Goal: Task Accomplishment & Management: Manage account settings

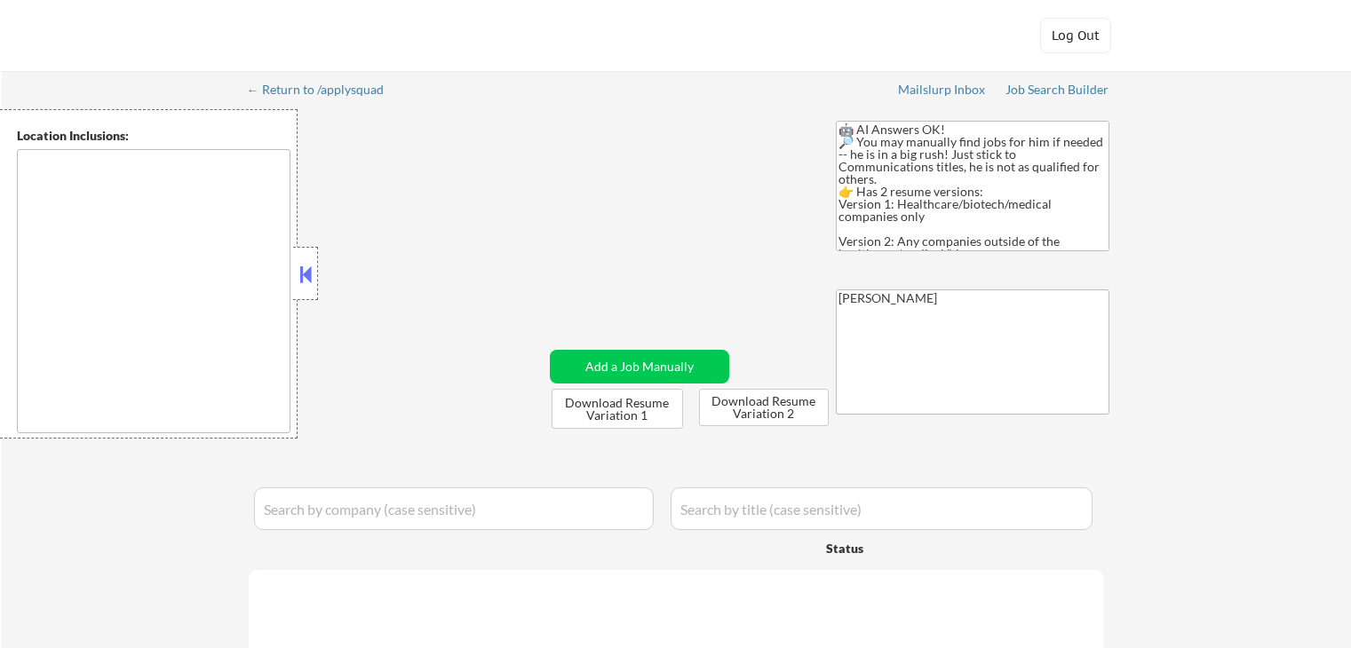
type textarea "[GEOGRAPHIC_DATA], [GEOGRAPHIC_DATA] [GEOGRAPHIC_DATA], [GEOGRAPHIC_DATA] [GEOG…"
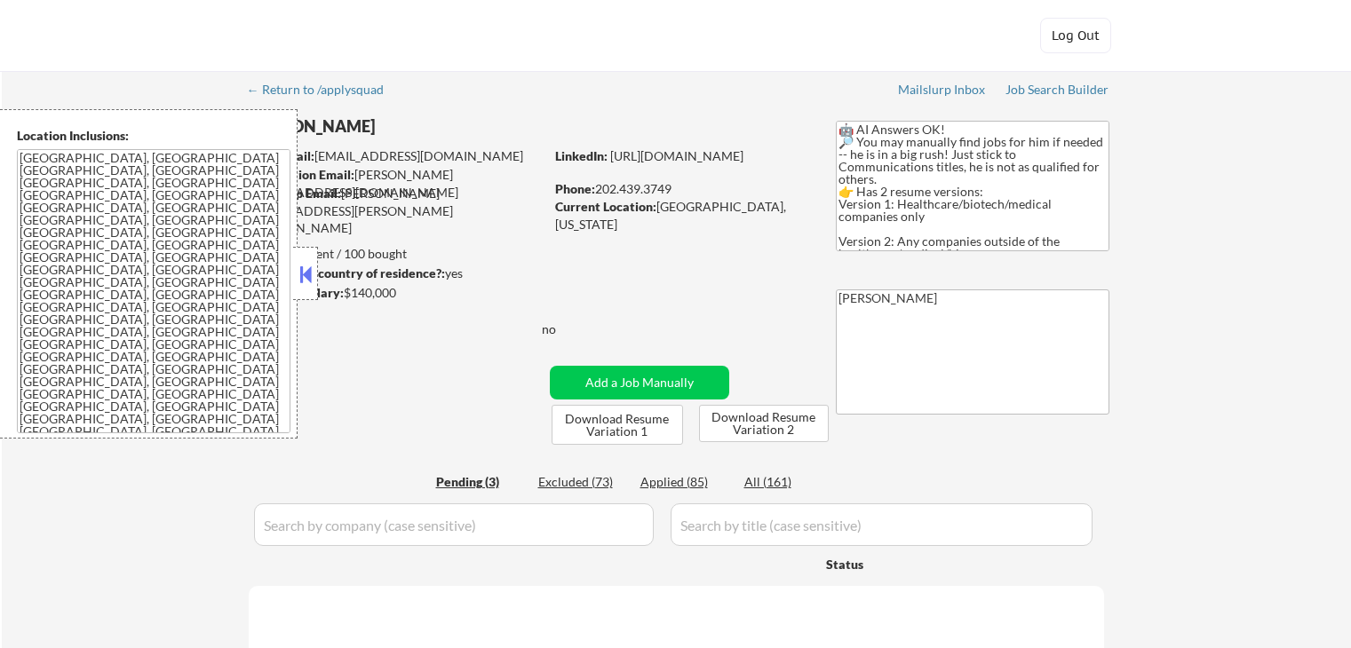
select select ""pending""
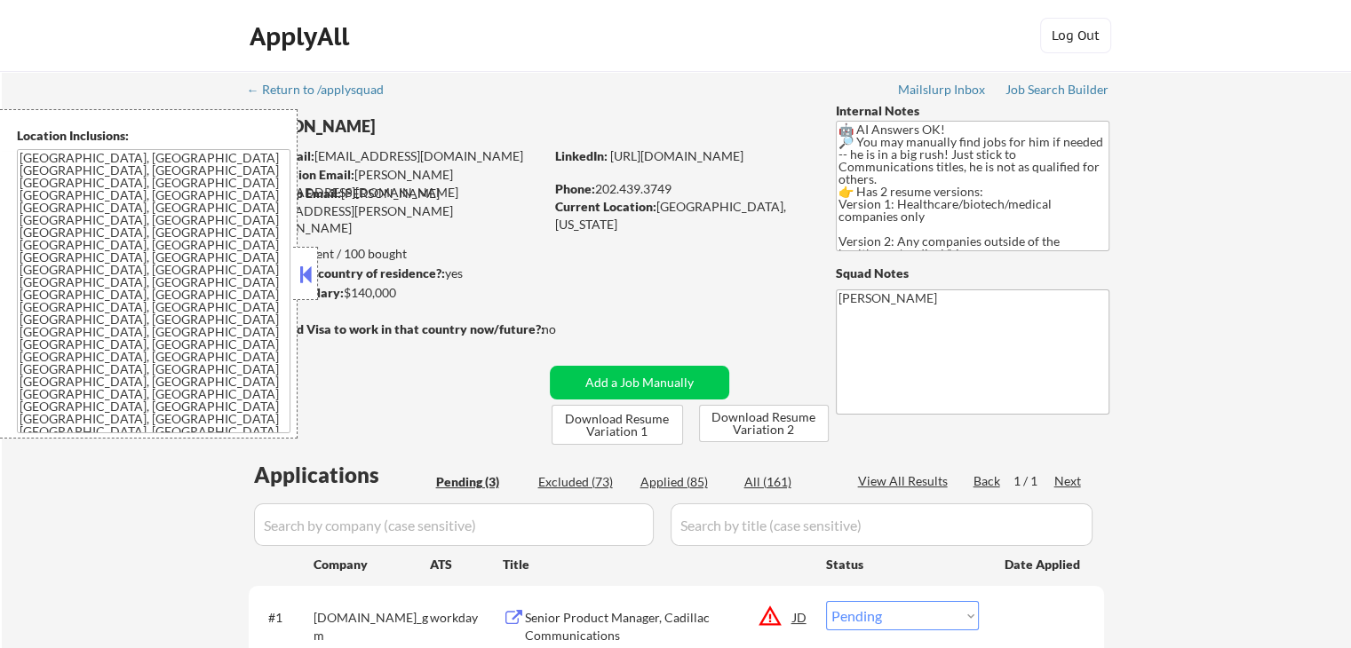
click at [311, 271] on button at bounding box center [306, 274] width 20 height 27
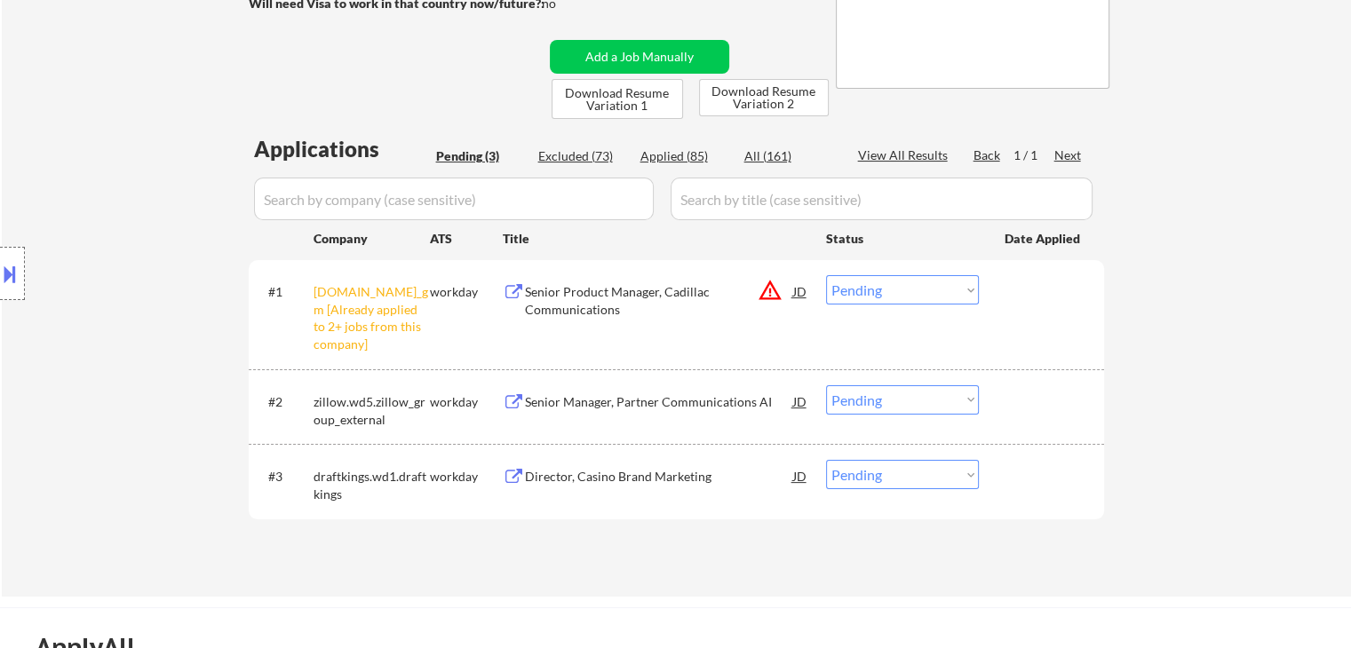
scroll to position [355, 0]
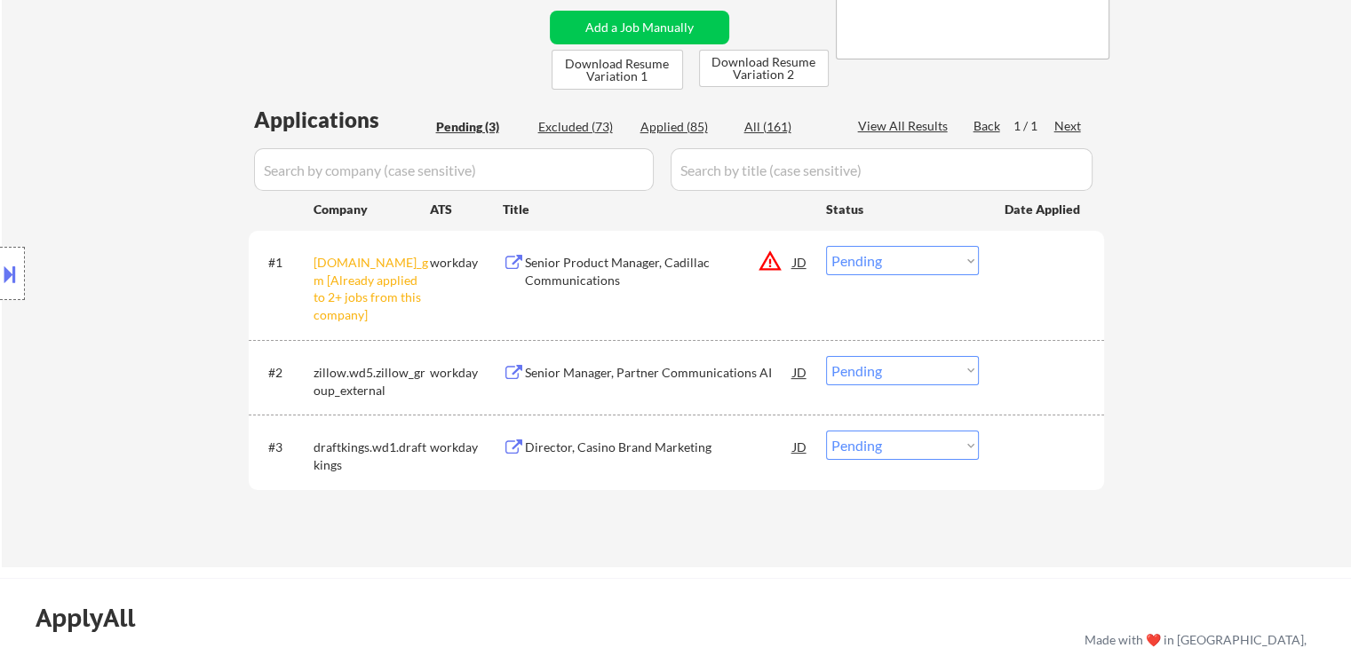
click at [865, 268] on select "Choose an option... Pending Applied Excluded (Questions) Excluded (Expired) Exc…" at bounding box center [902, 260] width 153 height 29
click at [826, 246] on select "Choose an option... Pending Applied Excluded (Questions) Excluded (Expired) Exc…" at bounding box center [902, 260] width 153 height 29
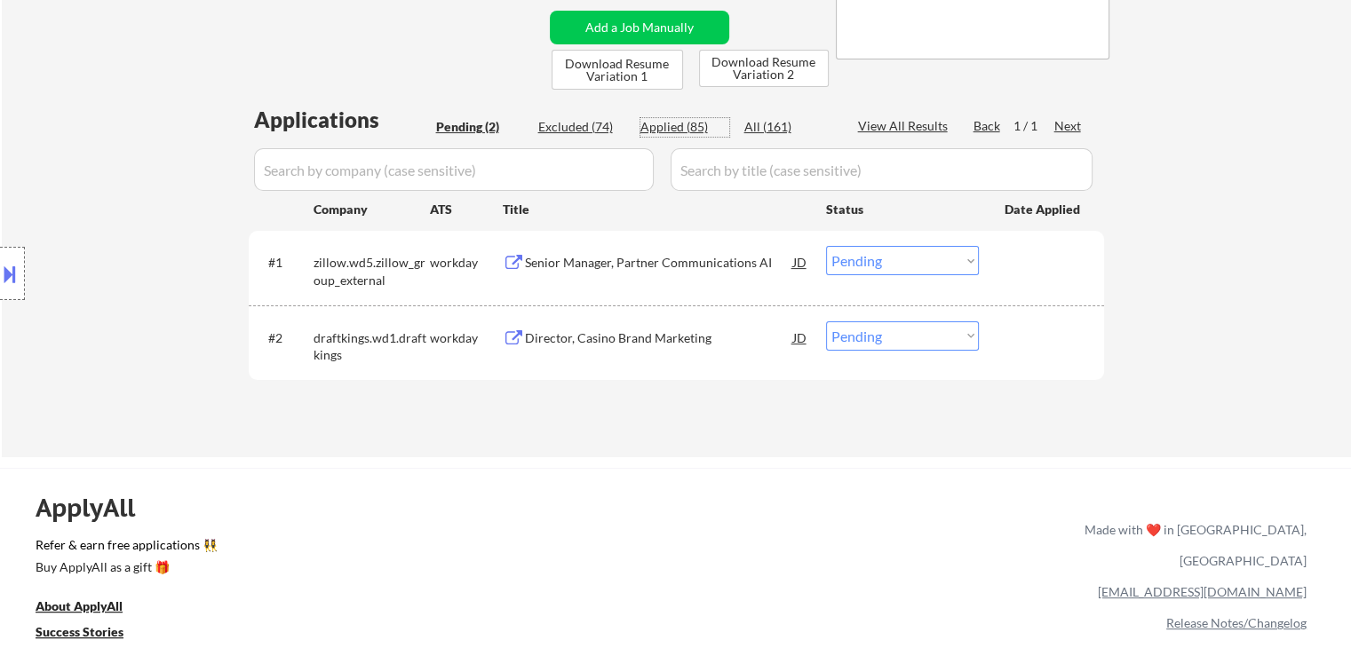
click at [663, 129] on div "Applied (85)" at bounding box center [684, 127] width 89 height 18
select select ""applied""
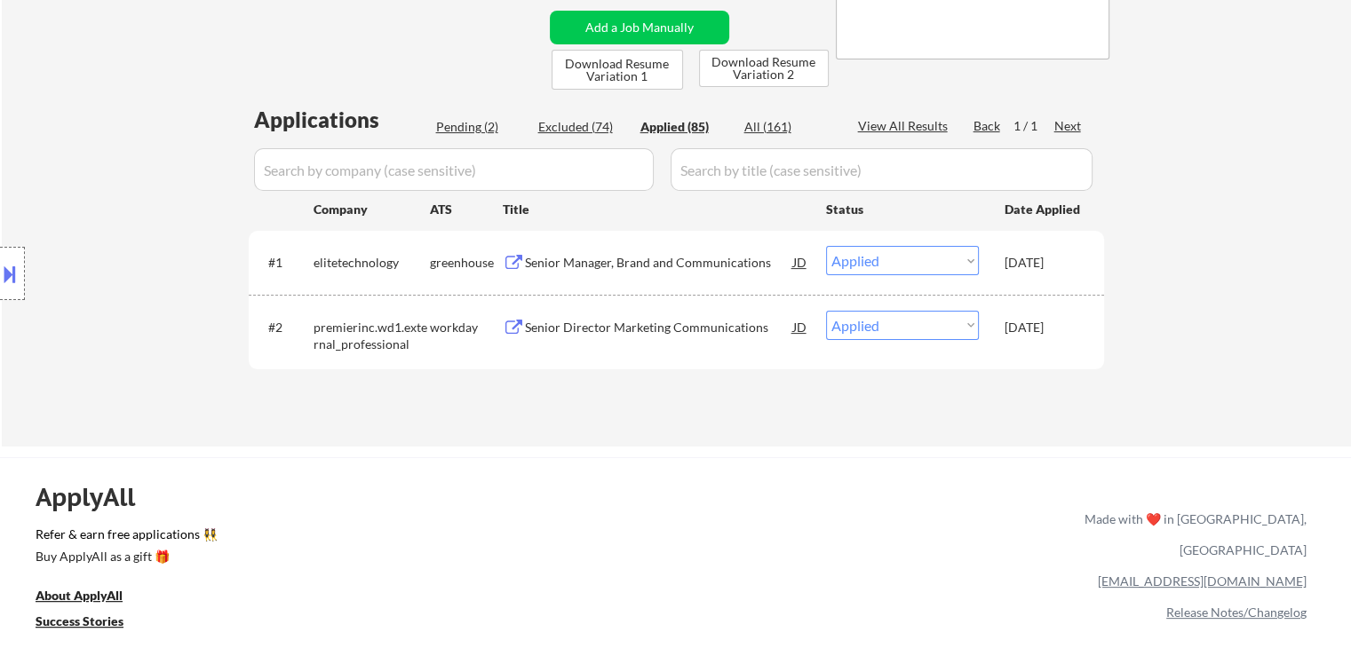
click at [604, 266] on div "Senior Manager, Brand and Communications" at bounding box center [659, 263] width 268 height 18
select select ""applied""
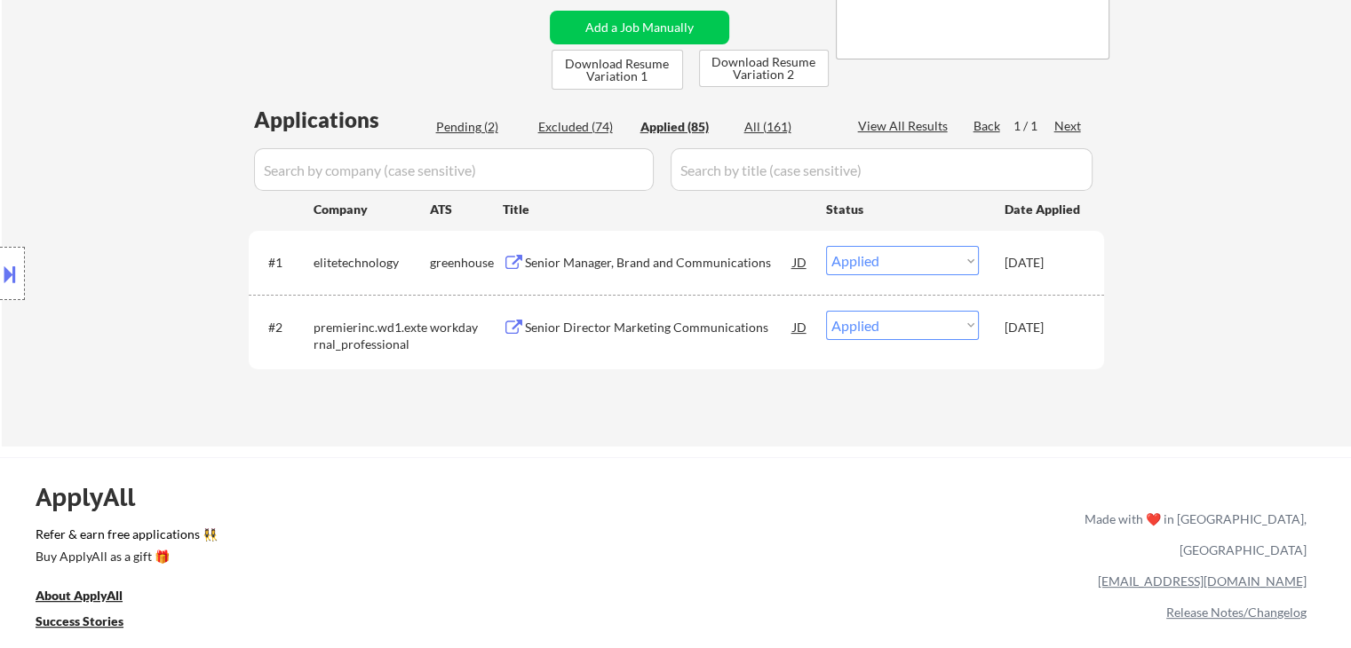
select select ""applied""
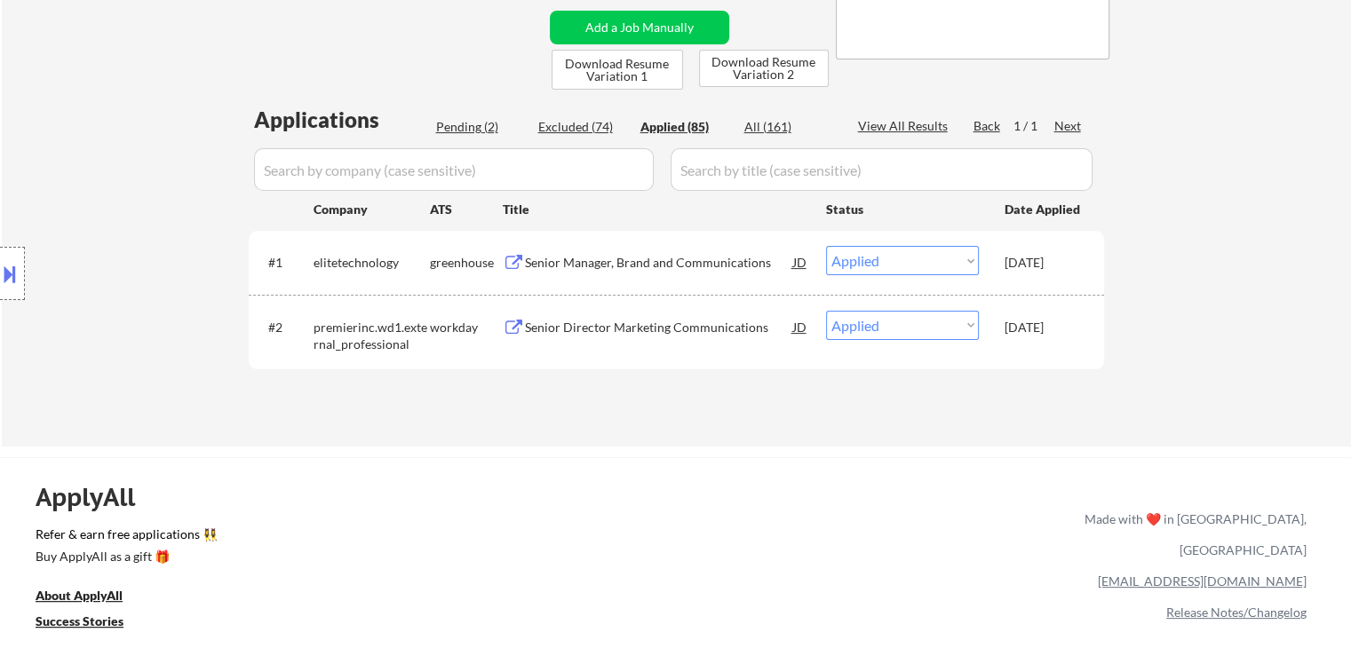
select select ""applied""
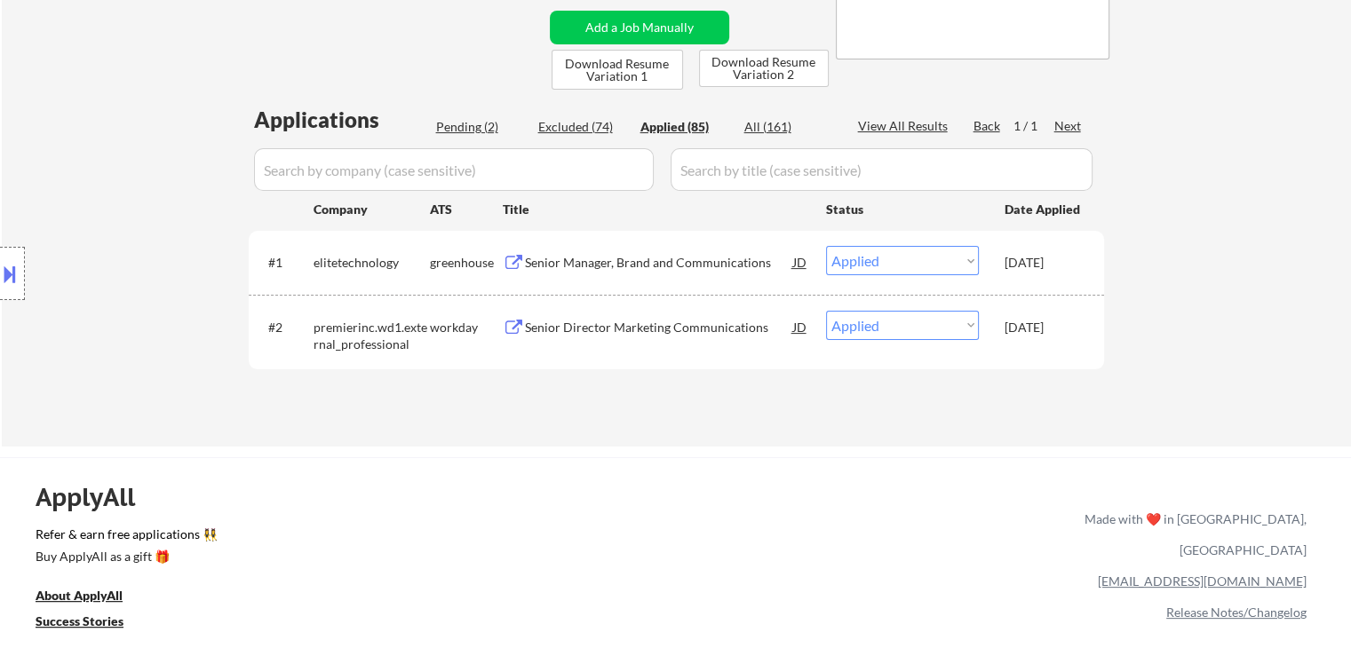
select select ""applied""
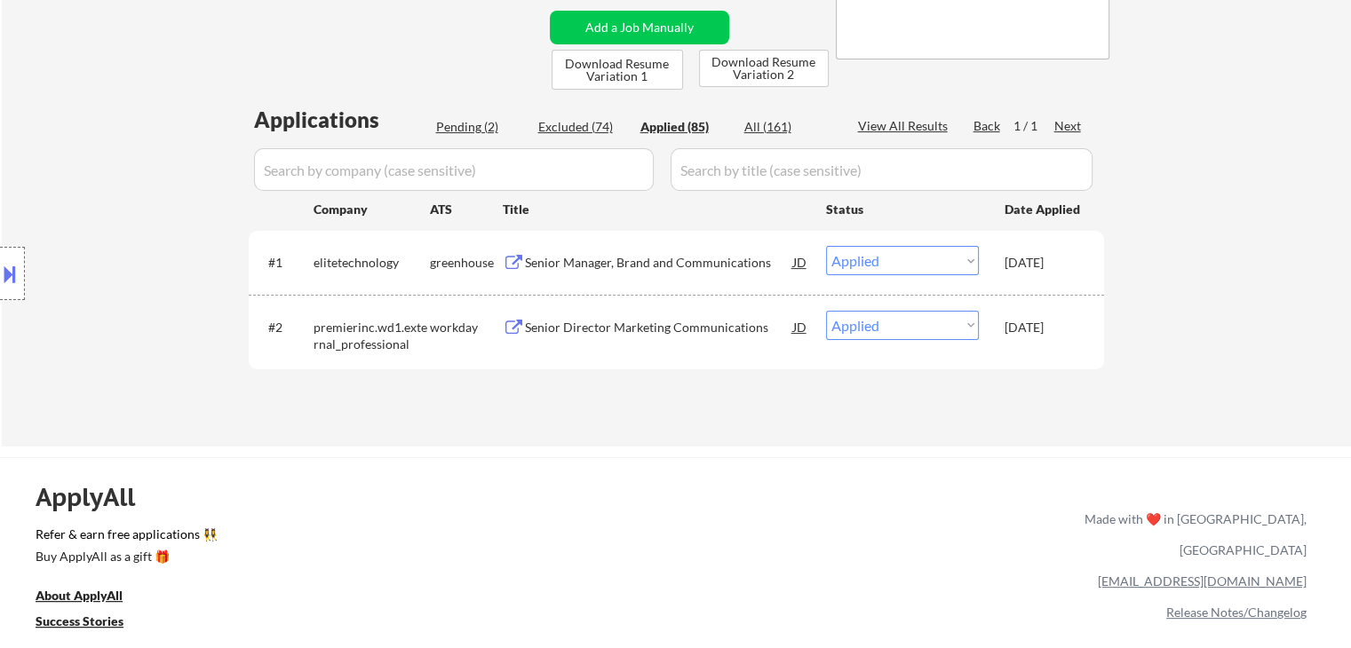
select select ""applied""
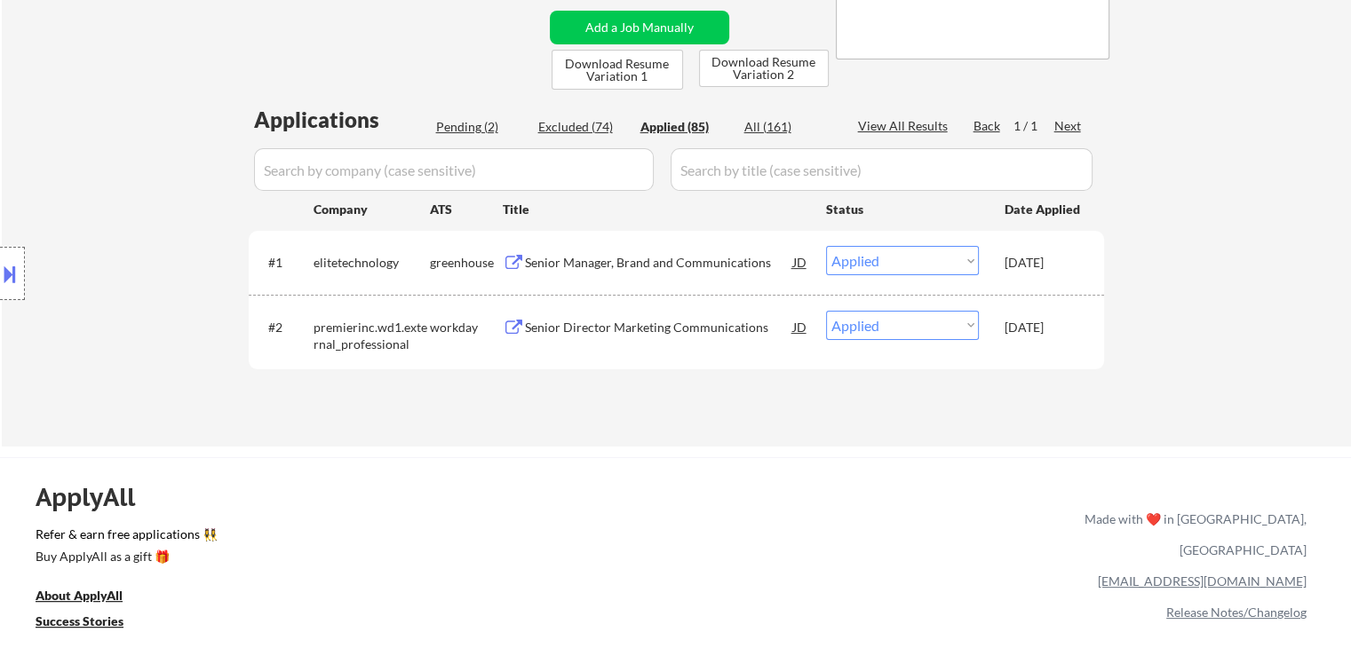
select select ""applied""
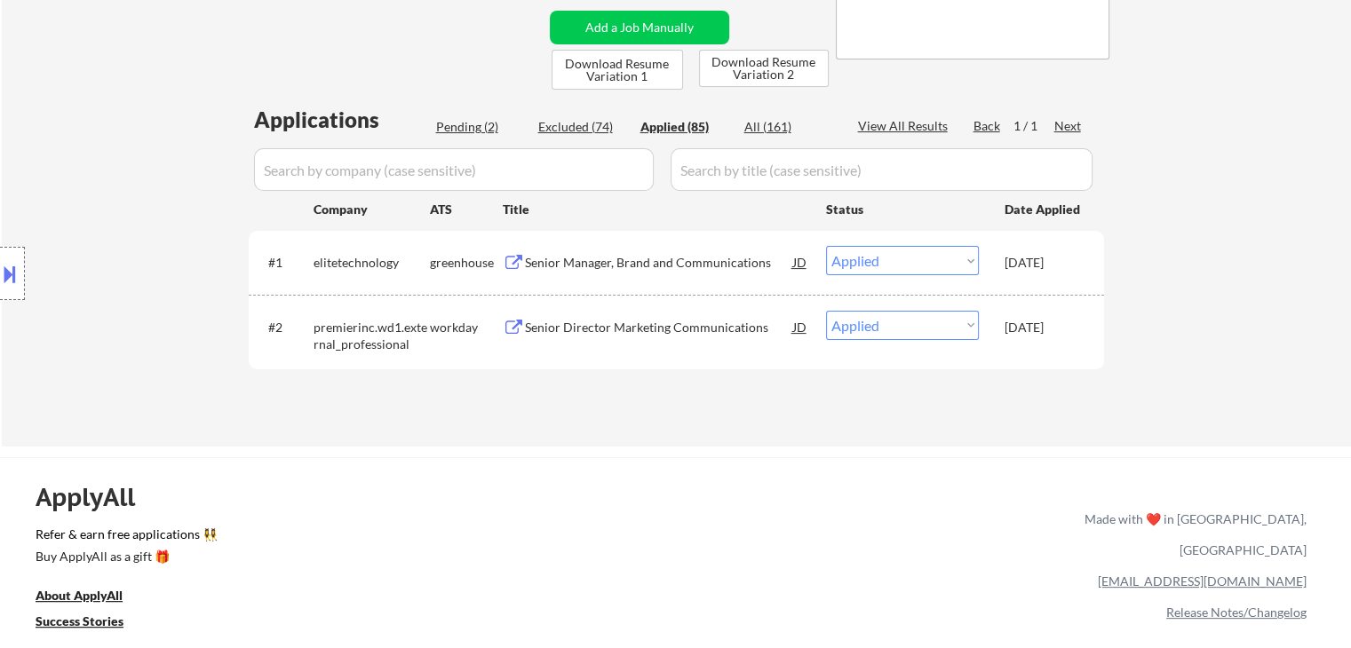
select select ""applied""
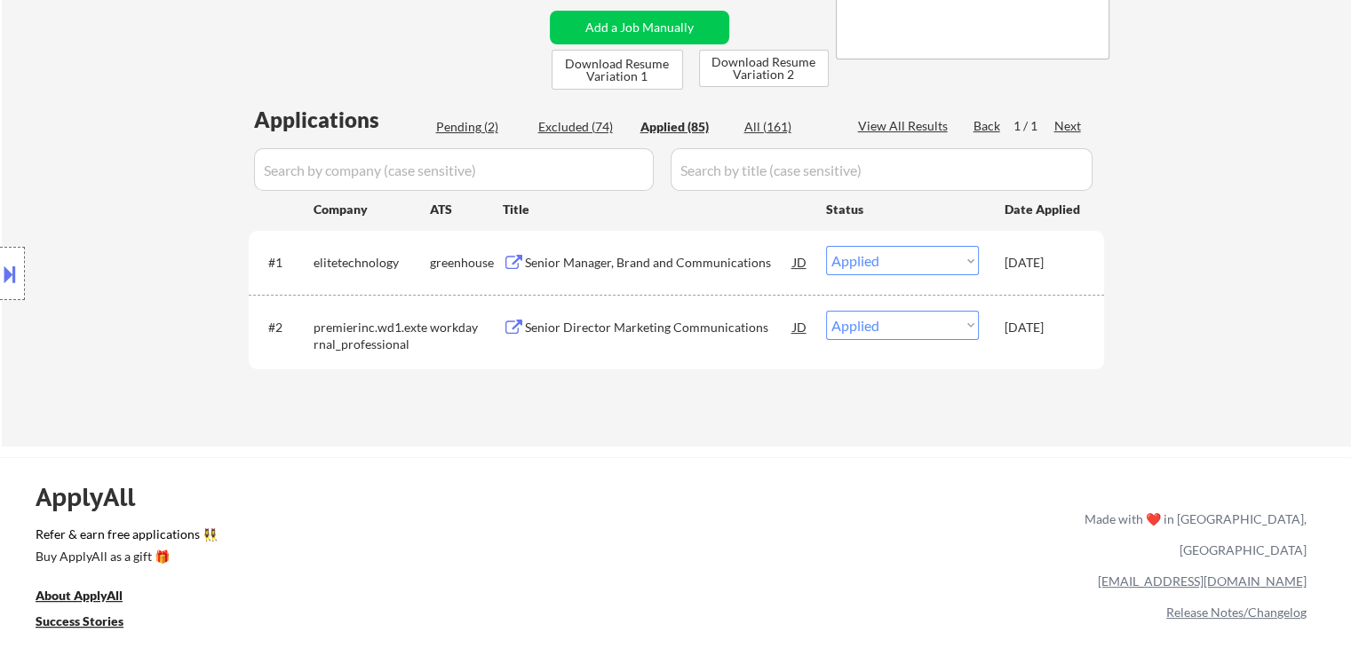
select select ""applied""
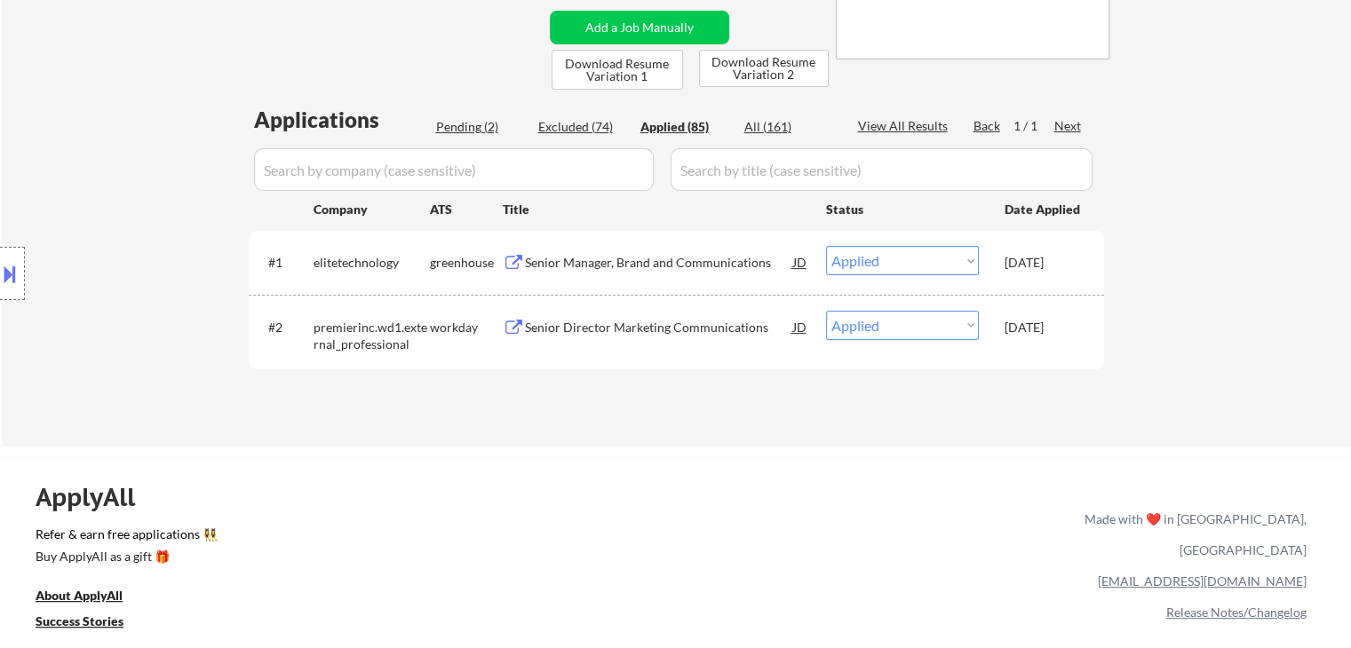
select select ""applied""
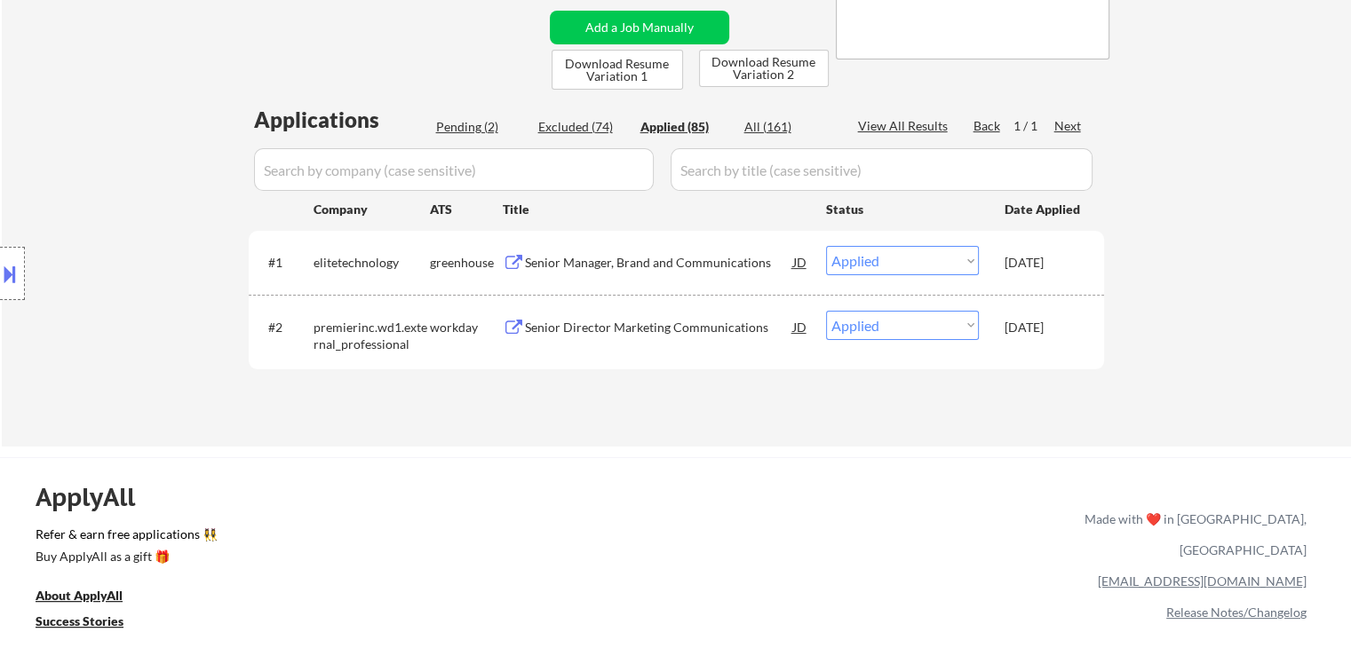
select select ""applied""
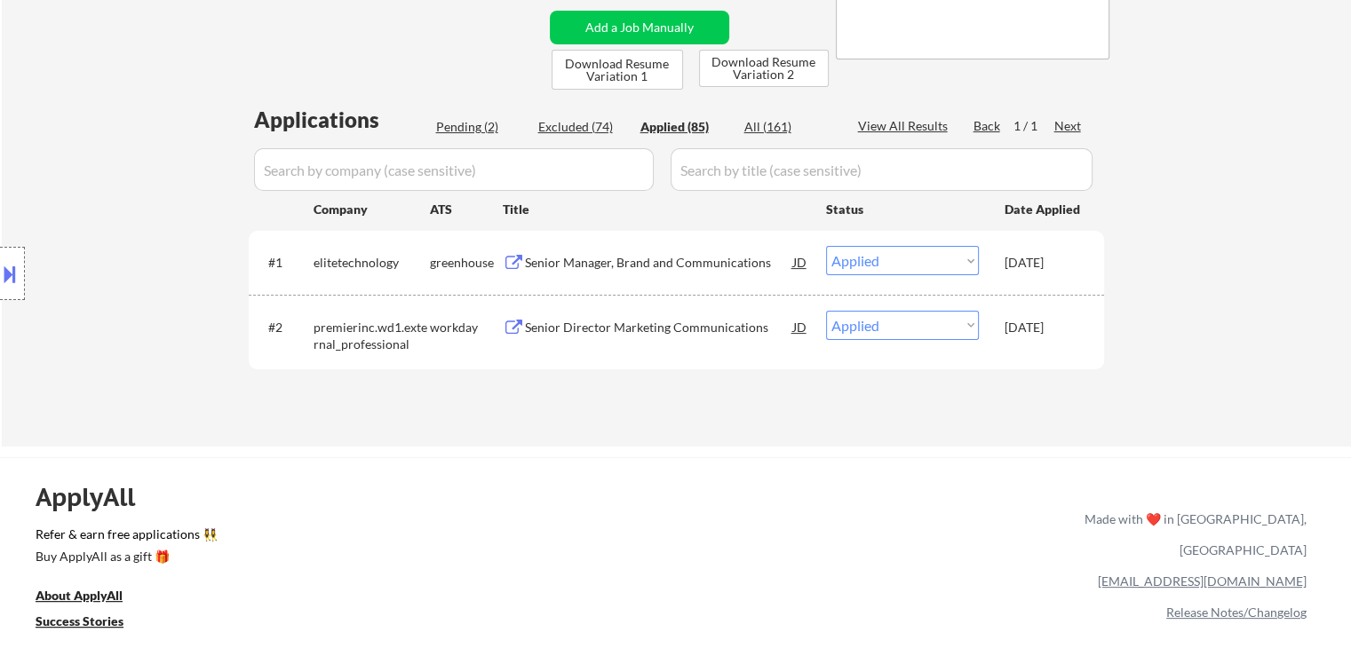
select select ""applied""
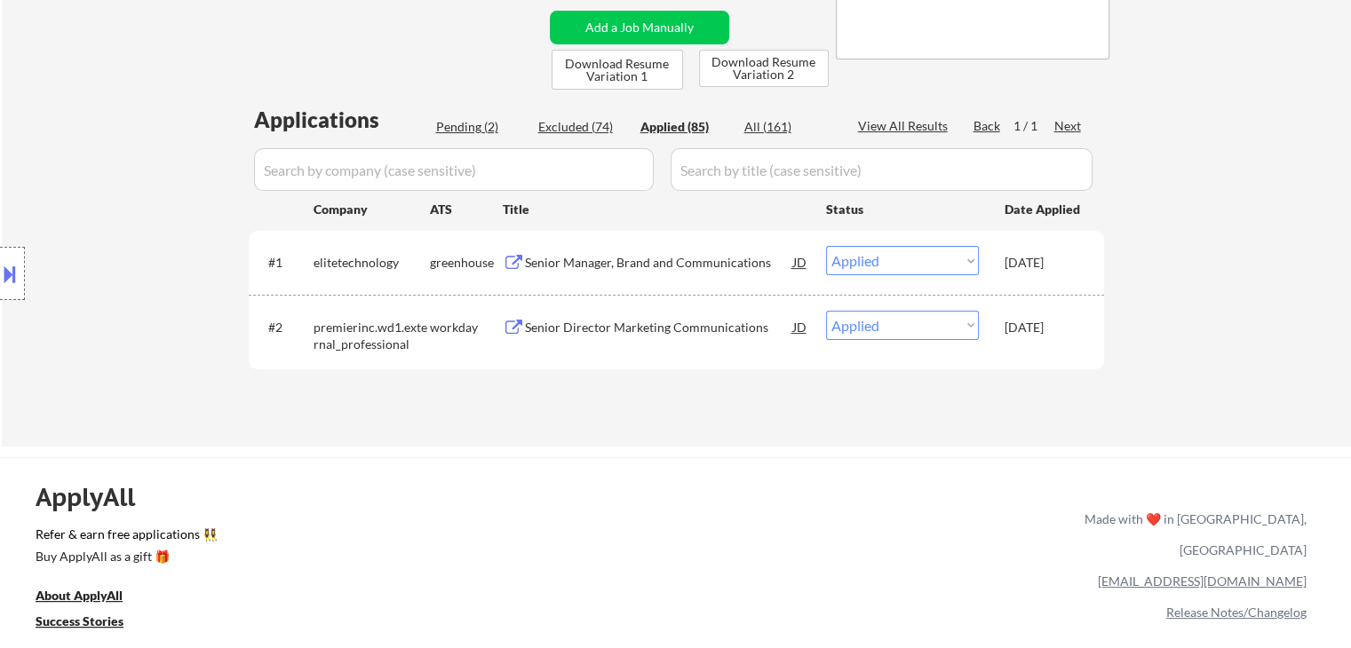
select select ""applied""
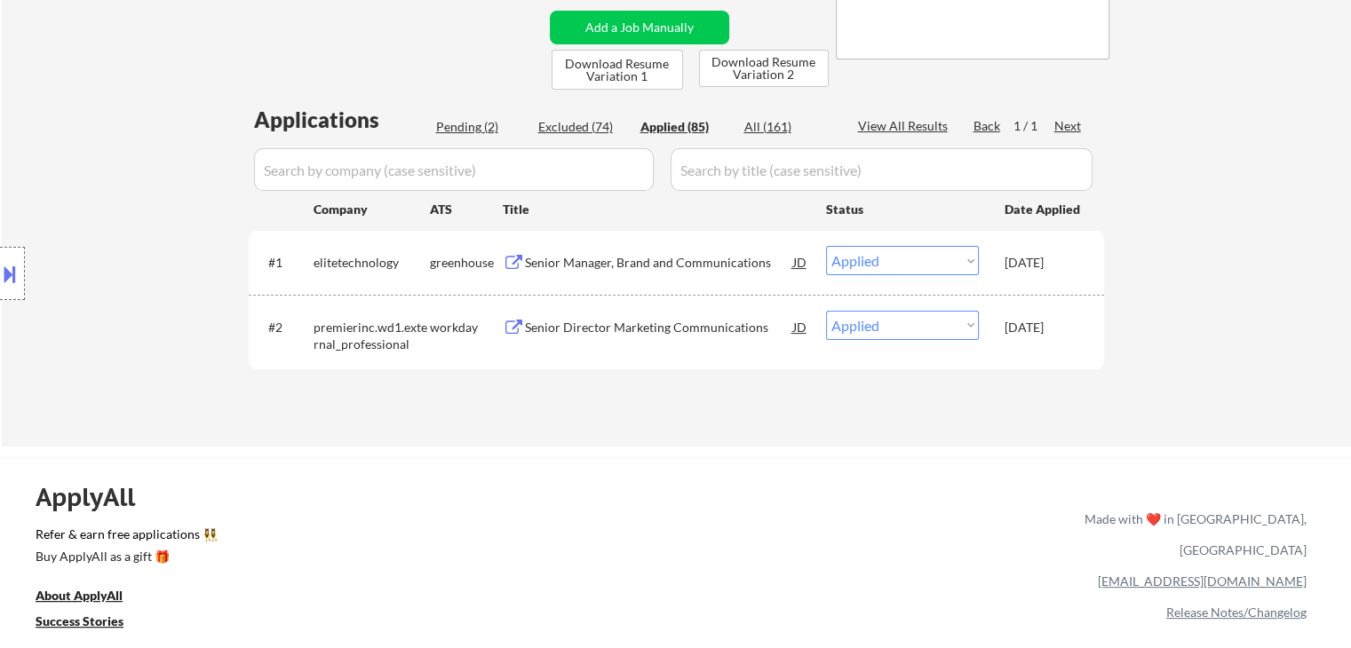
select select ""applied""
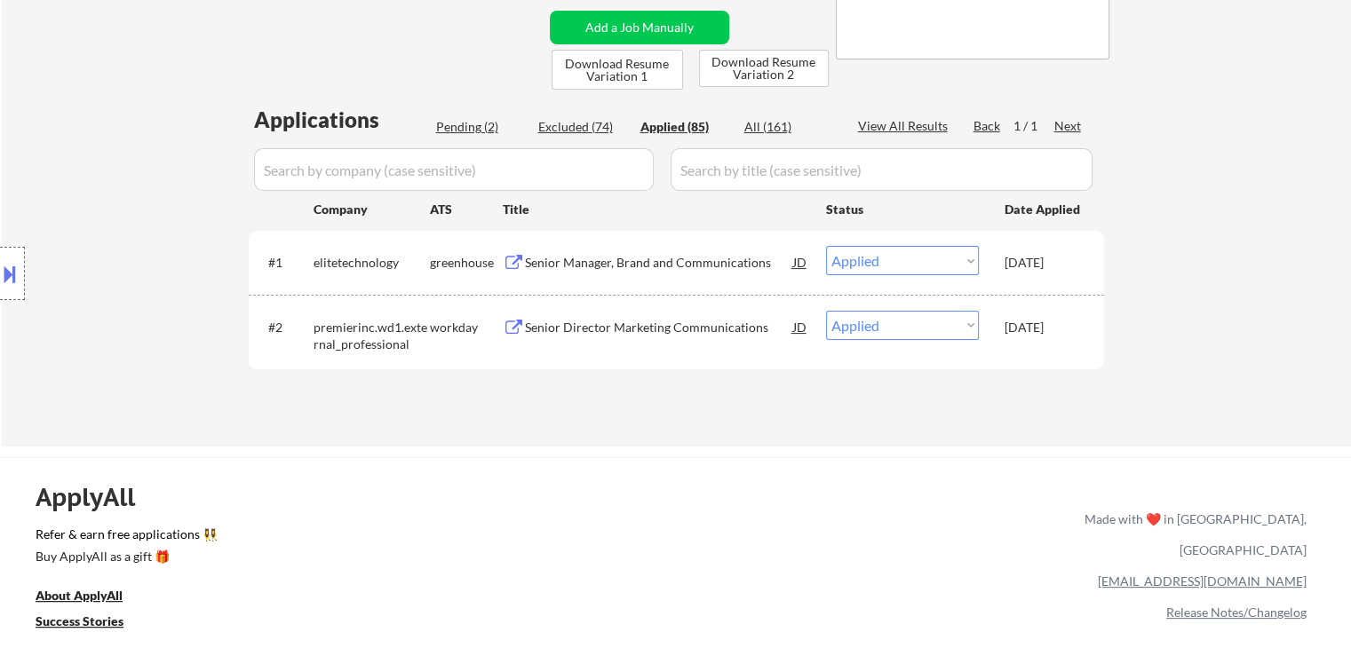
select select ""applied""
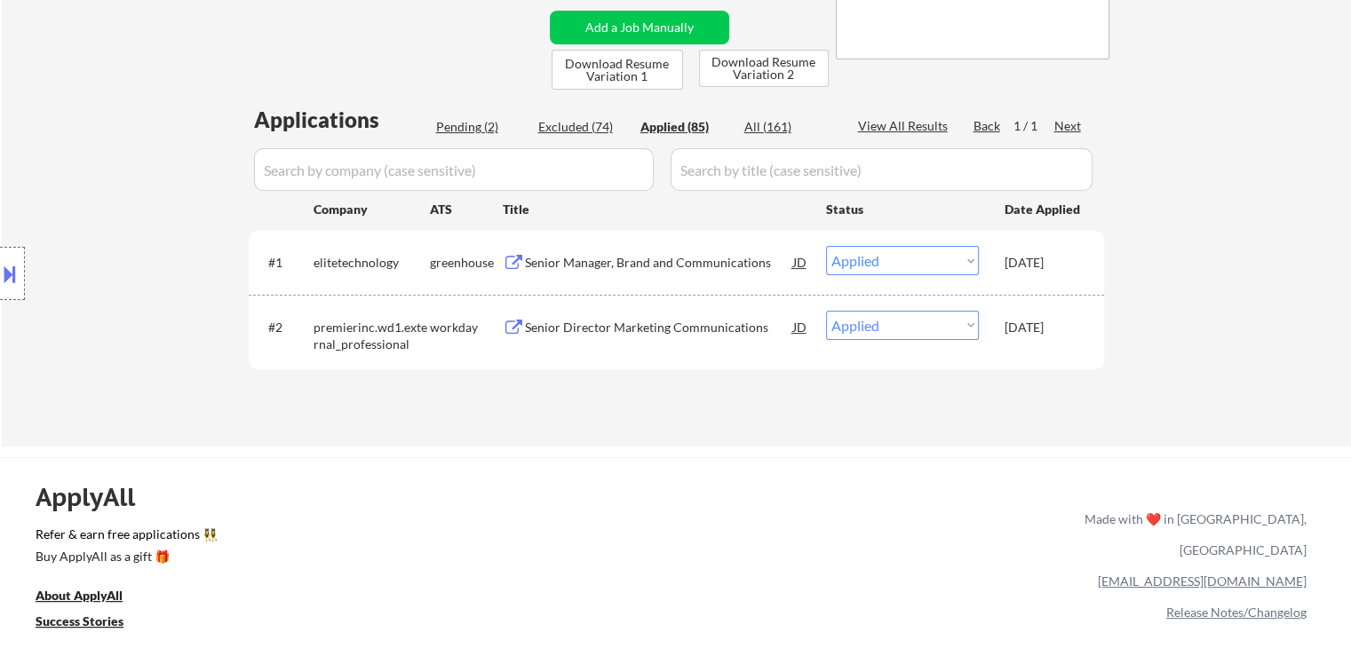
select select ""applied""
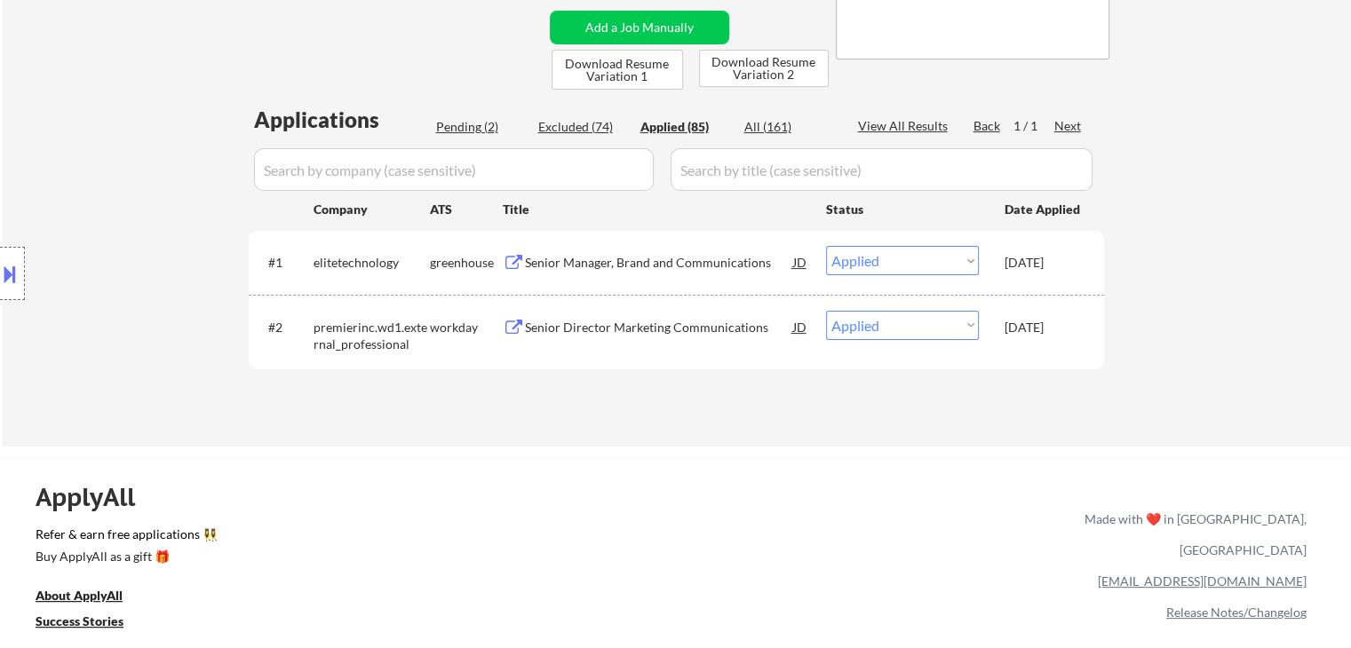
select select ""applied""
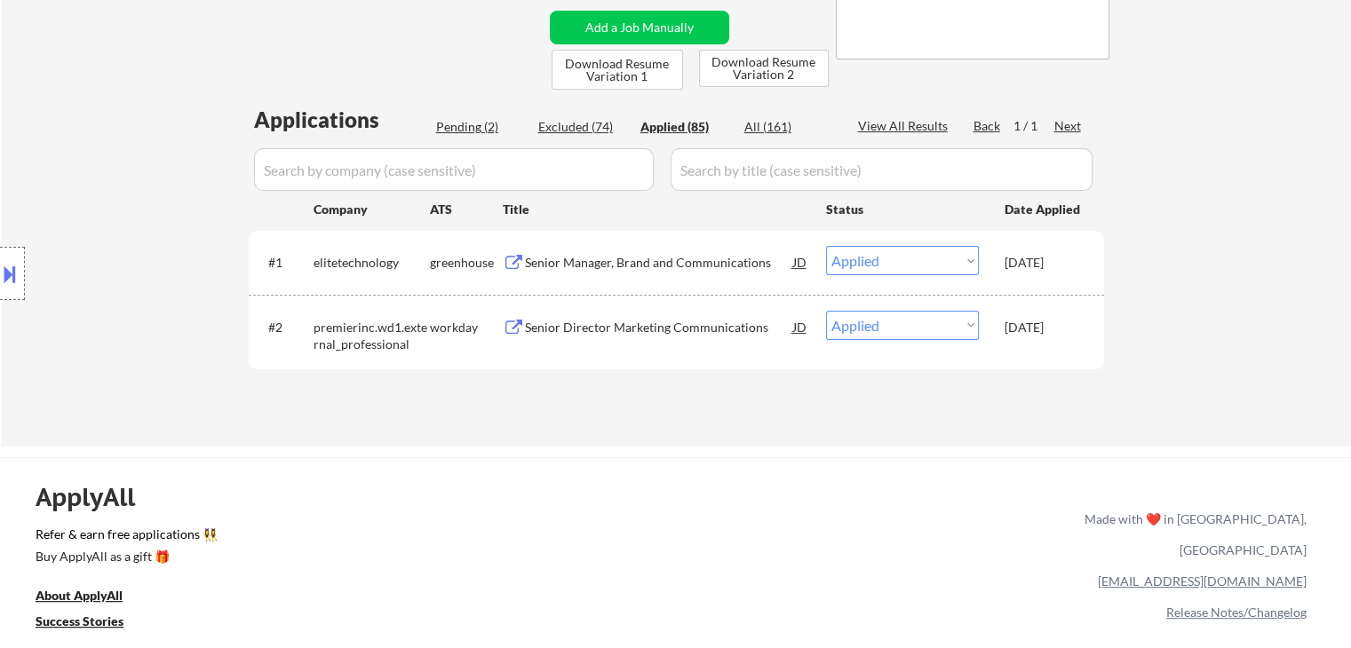
select select ""applied""
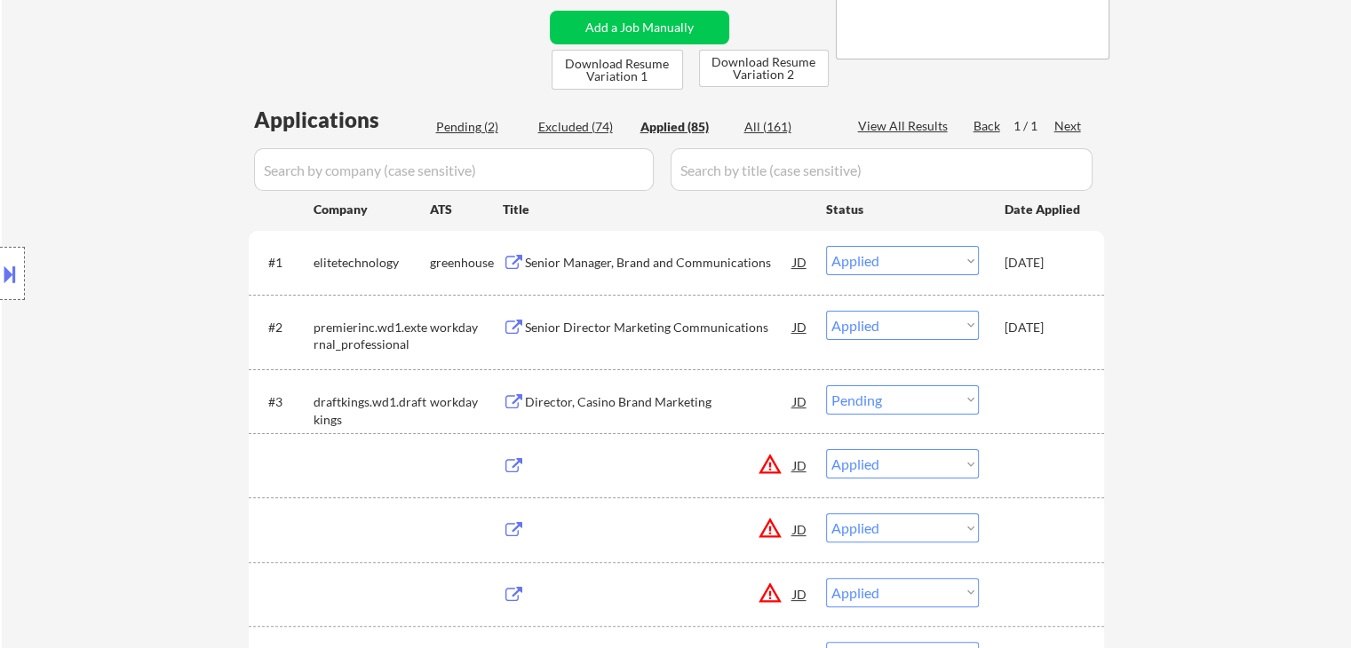
select select ""applied""
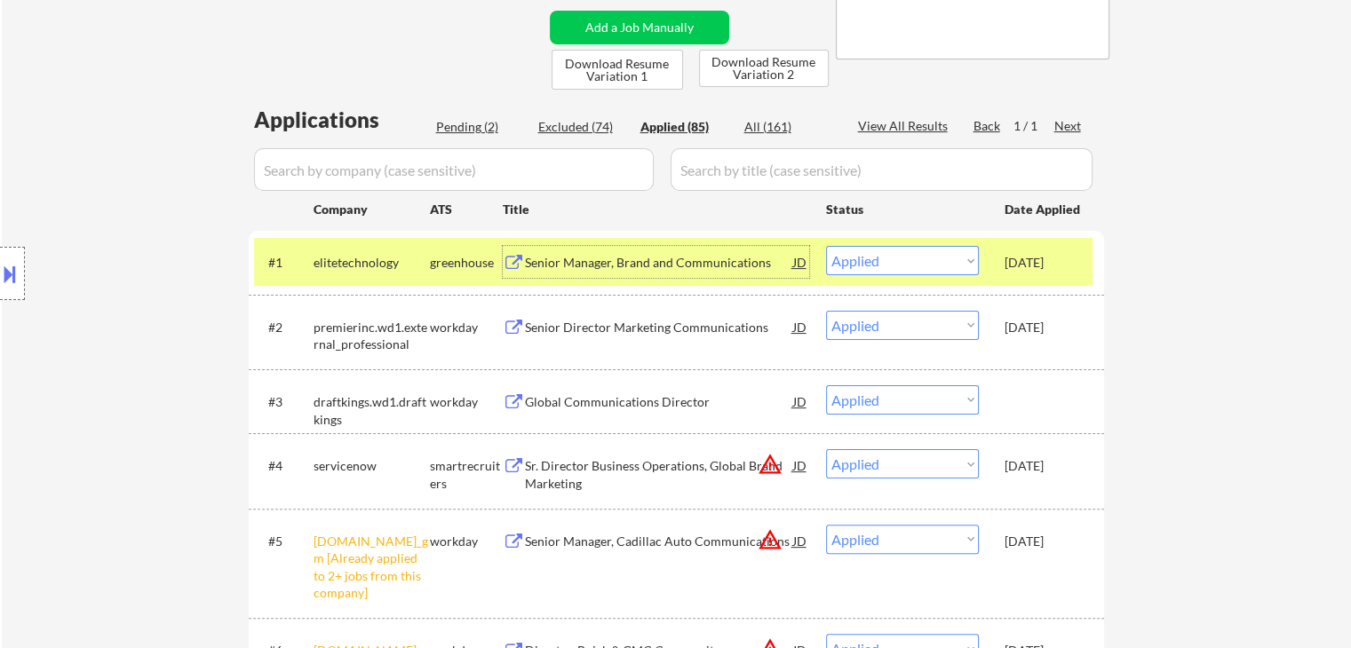
click at [458, 124] on div "Pending (2)" at bounding box center [480, 127] width 89 height 18
select select ""pending""
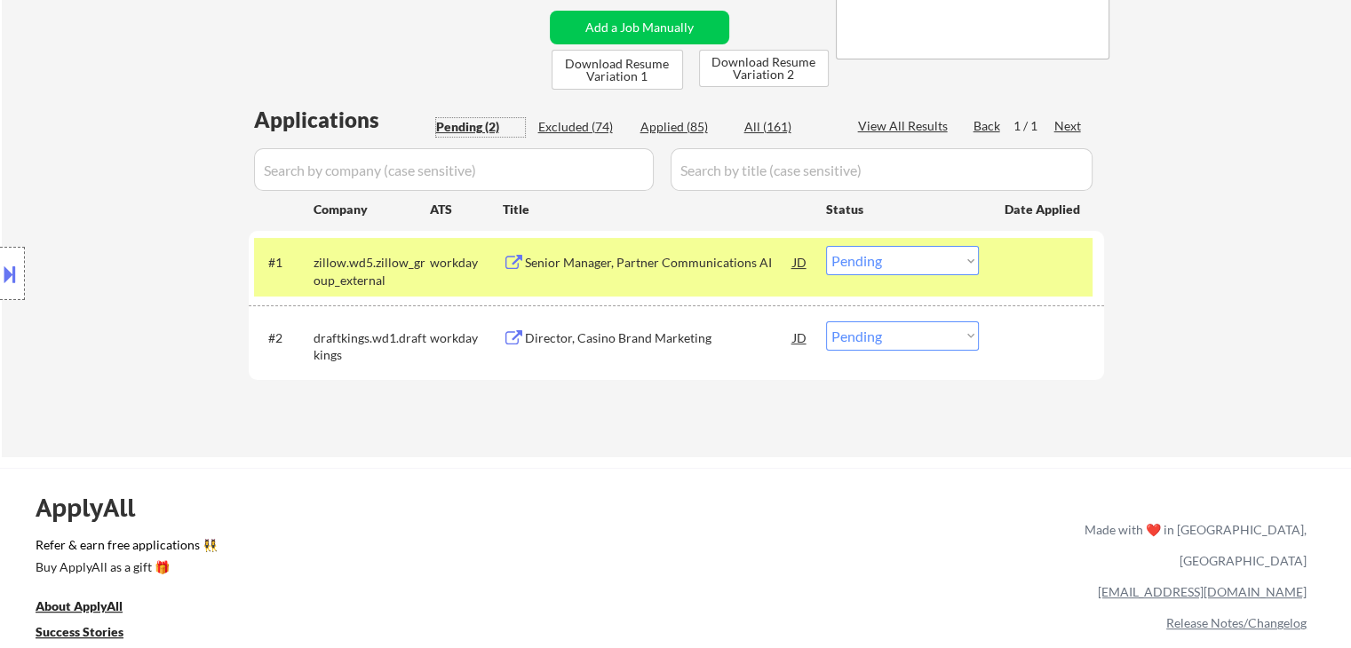
click at [608, 254] on div "Senior Manager, Partner Communications AI" at bounding box center [659, 263] width 268 height 18
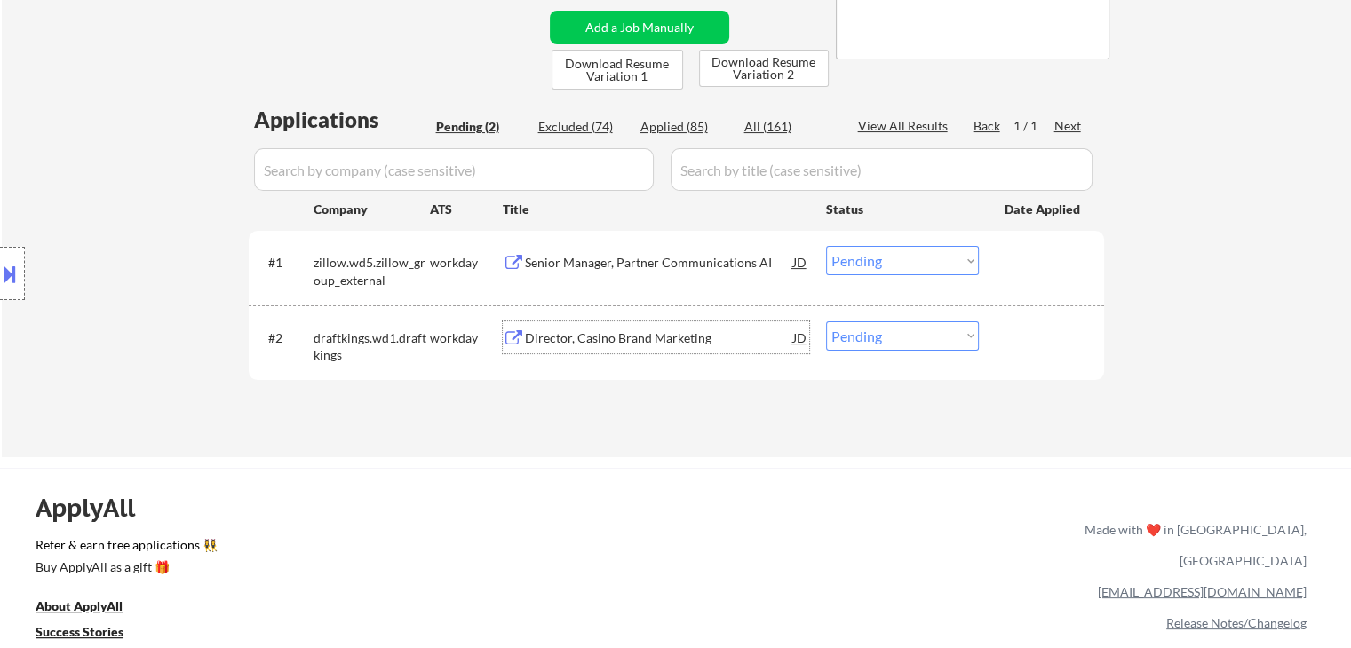
click at [656, 344] on div "Director, Casino Brand Marketing" at bounding box center [659, 339] width 268 height 18
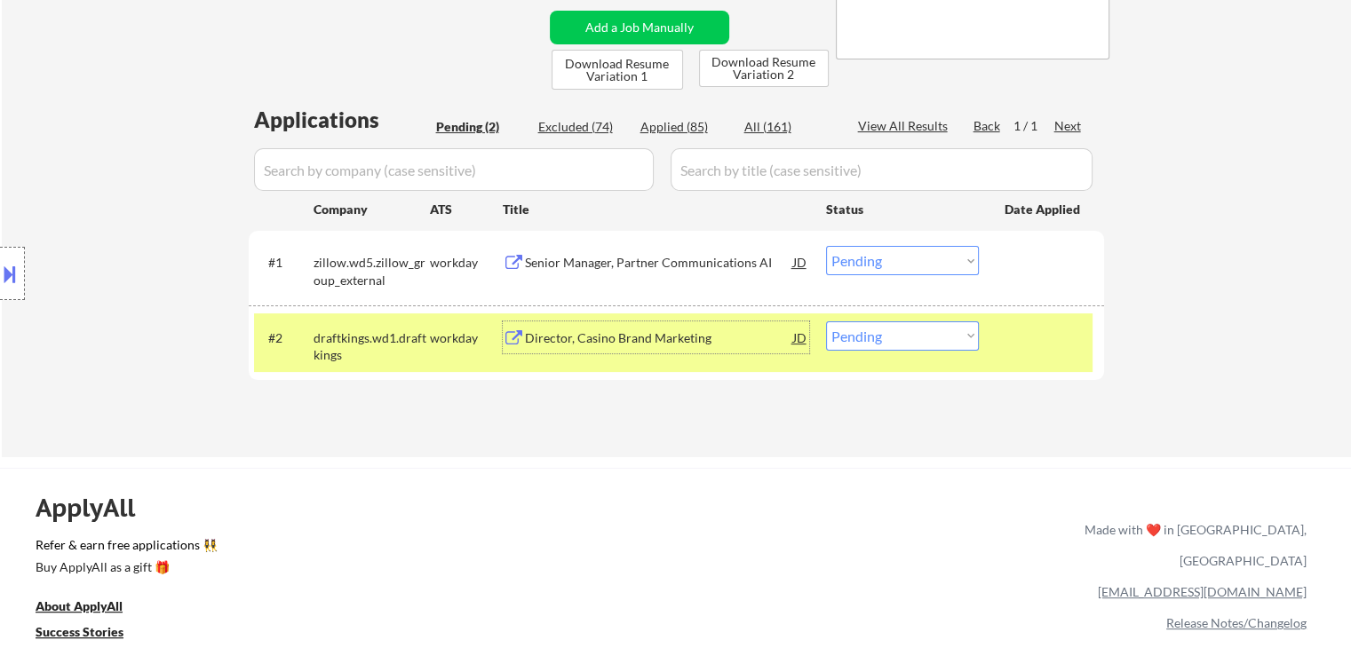
click at [907, 257] on select "Choose an option... Pending Applied Excluded (Questions) Excluded (Expired) Exc…" at bounding box center [902, 260] width 153 height 29
click at [826, 246] on select "Choose an option... Pending Applied Excluded (Questions) Excluded (Expired) Exc…" at bounding box center [902, 260] width 153 height 29
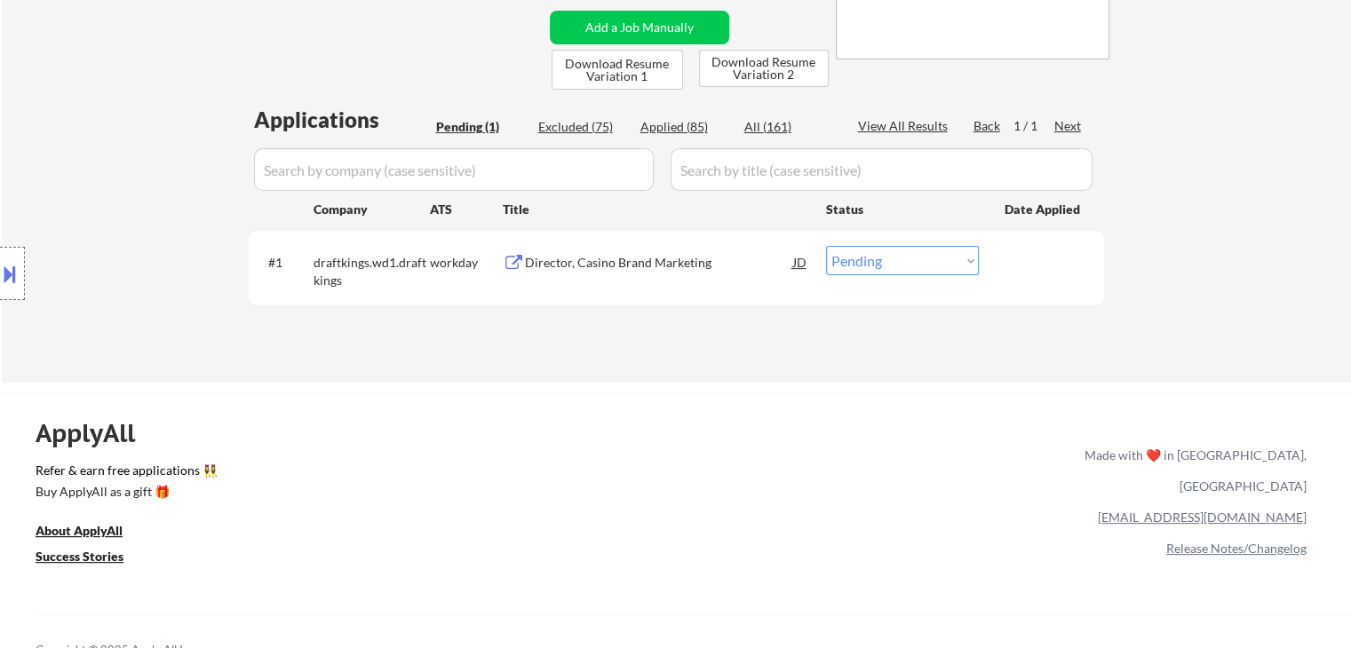
click at [878, 267] on select "Choose an option... Pending Applied Excluded (Questions) Excluded (Expired) Exc…" at bounding box center [902, 260] width 153 height 29
click at [826, 246] on select "Choose an option... Pending Applied Excluded (Questions) Excluded (Expired) Exc…" at bounding box center [902, 260] width 153 height 29
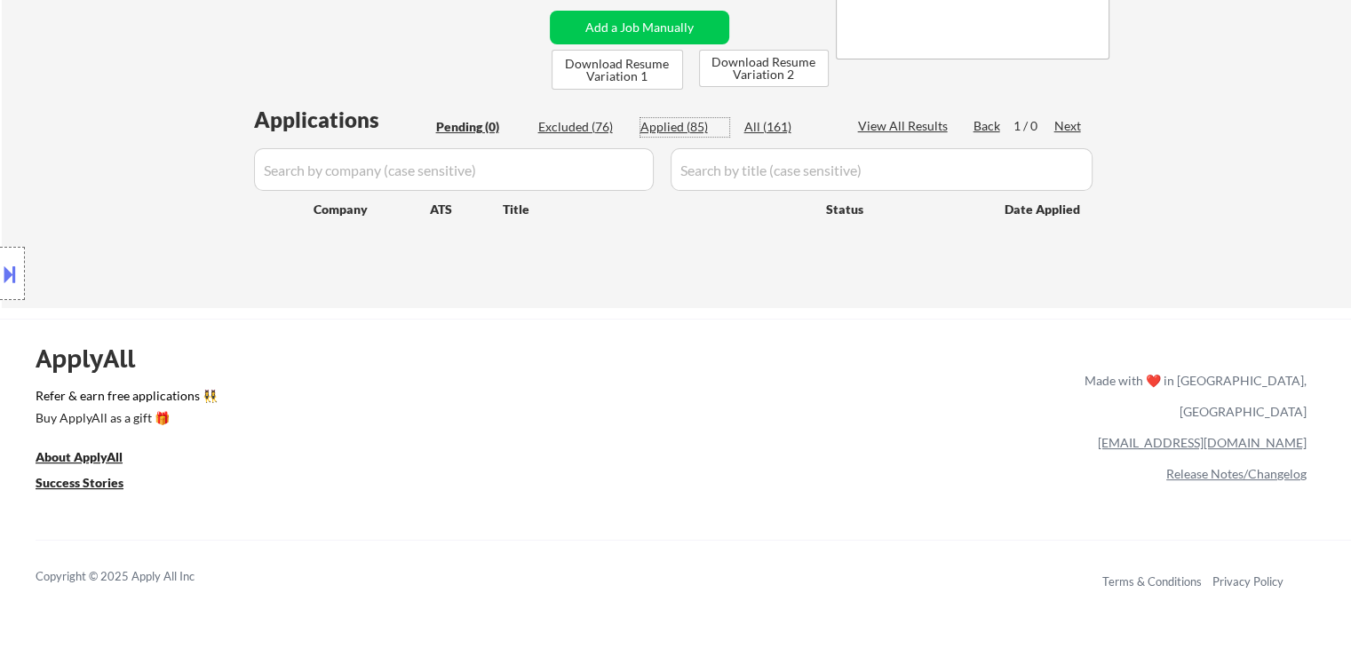
click at [671, 125] on div "Applied (85)" at bounding box center [684, 127] width 89 height 18
select select ""applied""
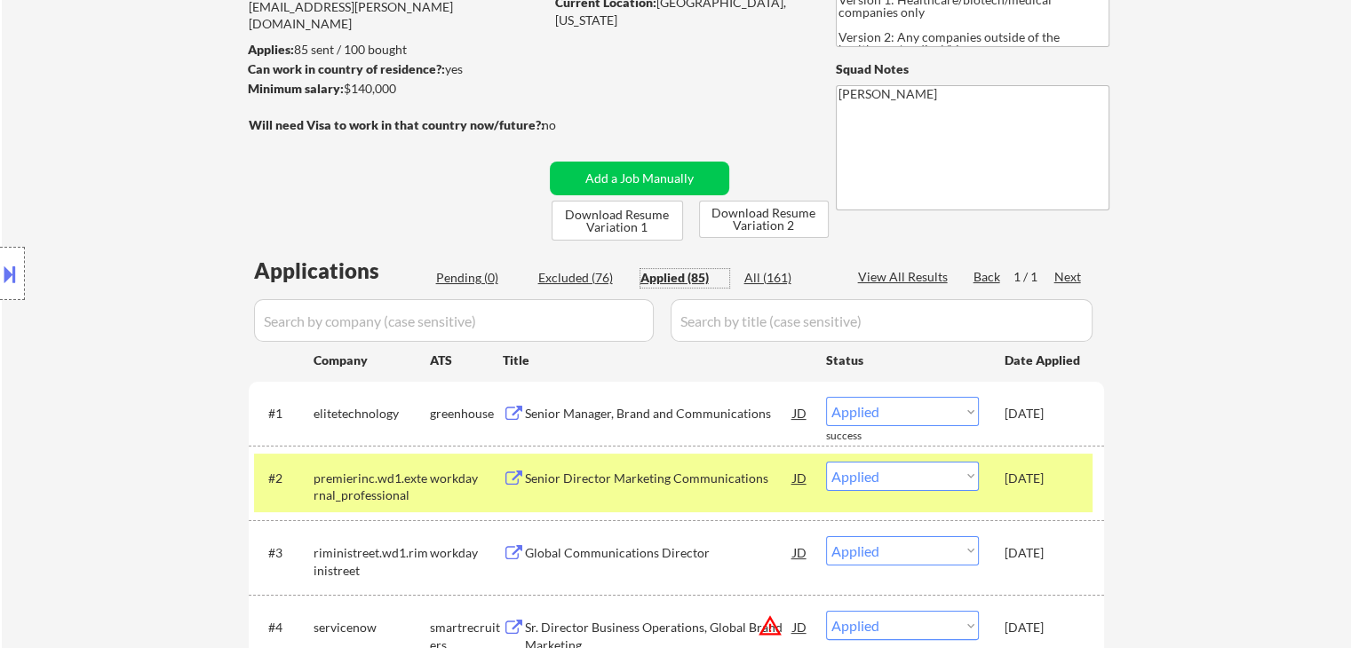
scroll to position [178, 0]
